Goal: Use online tool/utility: Utilize a website feature to perform a specific function

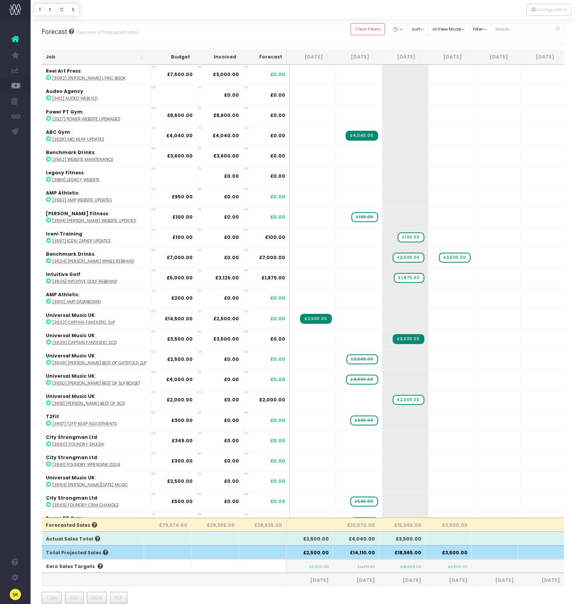
click at [191, 31] on div "Forecast Overview of forecasted sales Clear Filters Hide Jun 2025 Jul 2025 Aug …" at bounding box center [303, 31] width 523 height 25
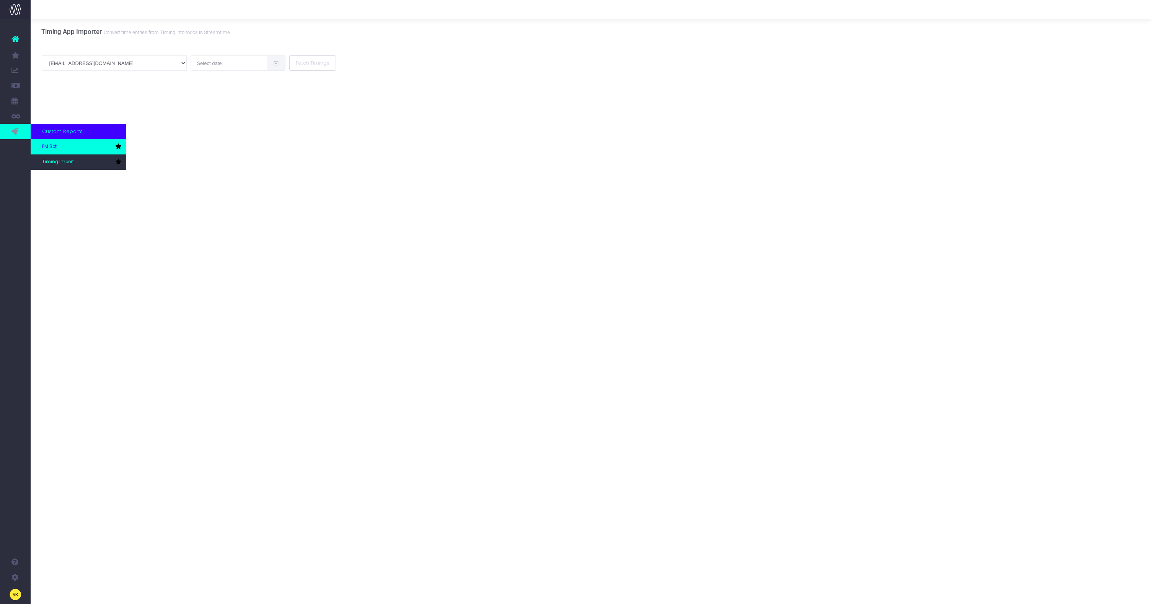
click at [52, 145] on span "PM Bot" at bounding box center [49, 146] width 15 height 7
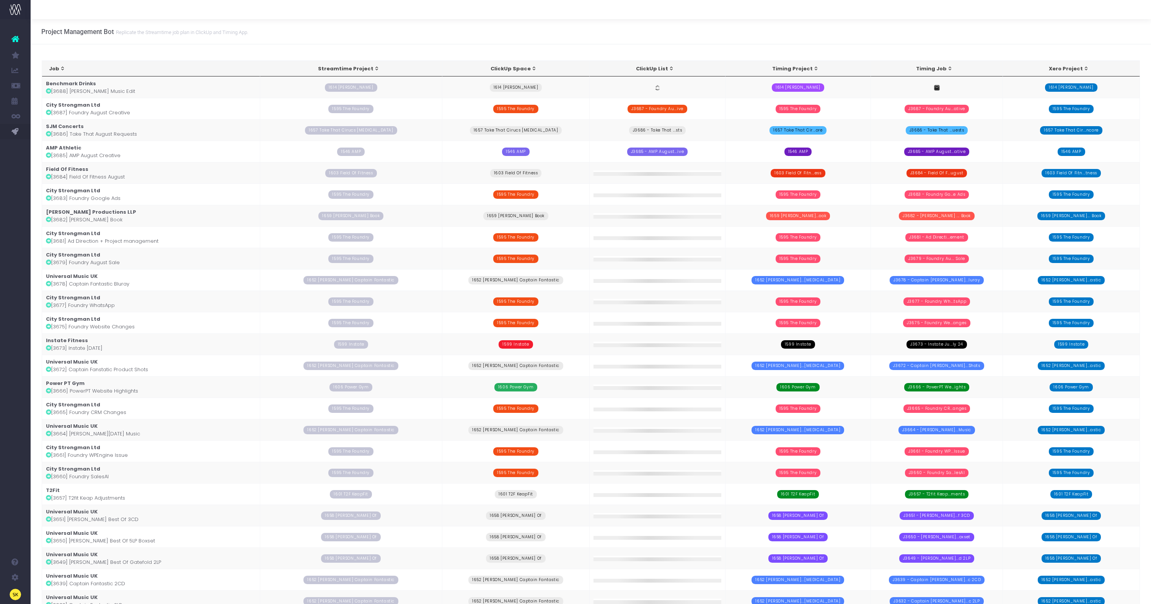
click at [78, 91] on td "Benchmark Drinks [3688] Kylie Music Edit" at bounding box center [151, 87] width 218 height 21
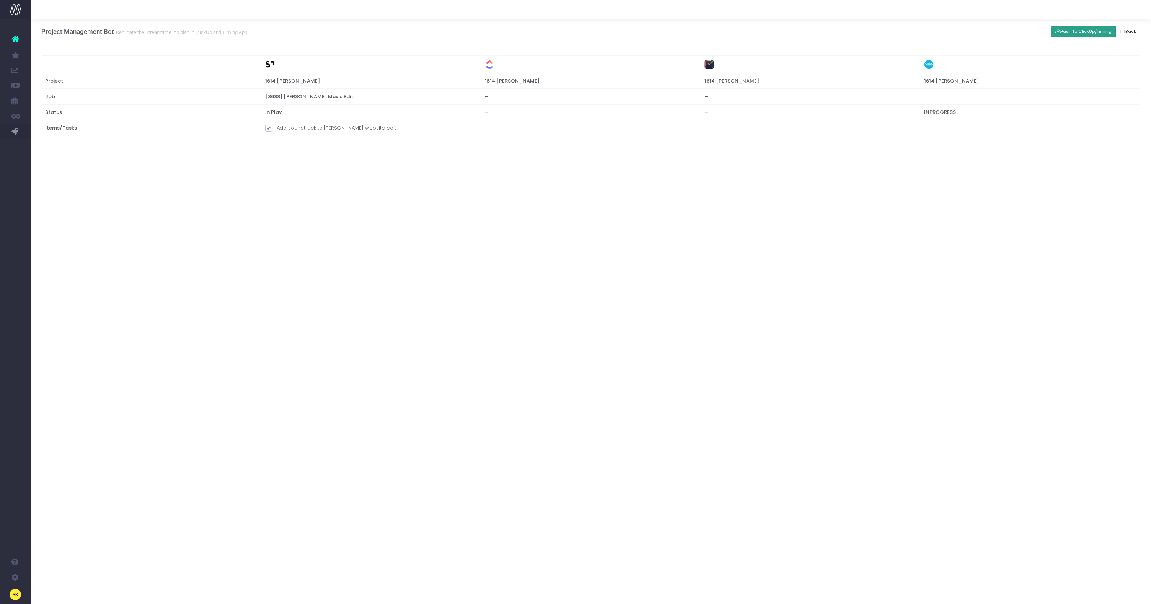
click at [1078, 26] on button "Push to ClickUp/Timing" at bounding box center [1083, 32] width 65 height 12
click at [802, 122] on td "J3688 - Add soundtrack to [PERSON_NAME] website edit" at bounding box center [810, 129] width 220 height 19
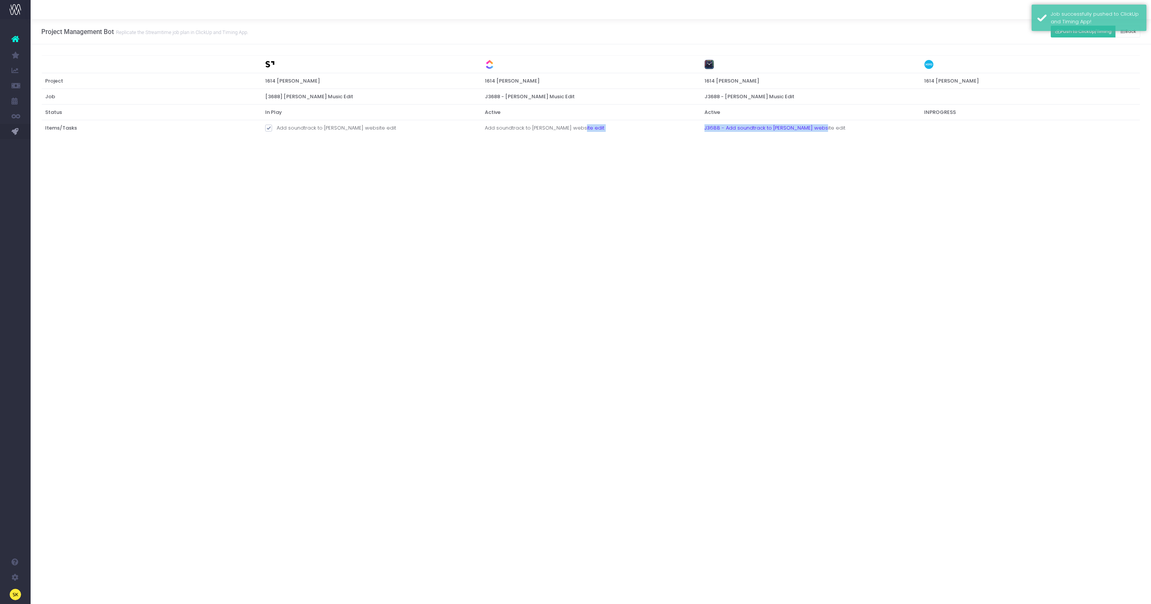
drag, startPoint x: 819, startPoint y: 131, endPoint x: 702, endPoint y: 133, distance: 117.1
click at [692, 129] on tr "Items/Tasks Add soundtrack to [PERSON_NAME] website edit Add soundtrack to [PER…" at bounding box center [591, 129] width 1098 height 19
copy tr "J3688 - Add soundtrack to [PERSON_NAME] website edit"
